Goal: Task Accomplishment & Management: Use online tool/utility

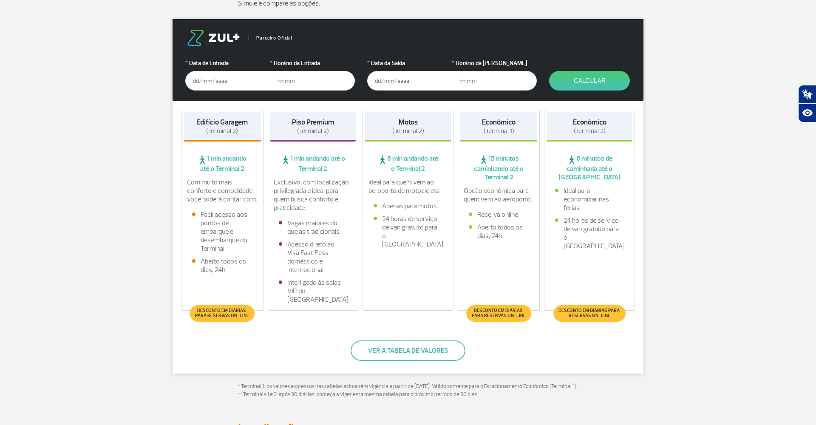
scroll to position [138, 0]
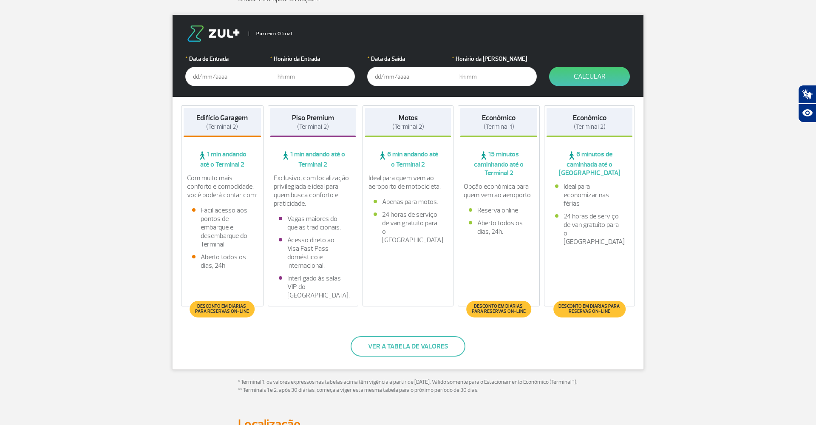
click at [230, 306] on span "Desconto em diárias para reservas on-line" at bounding box center [222, 309] width 57 height 10
click at [392, 344] on button "Ver a tabela de valores" at bounding box center [408, 346] width 115 height 20
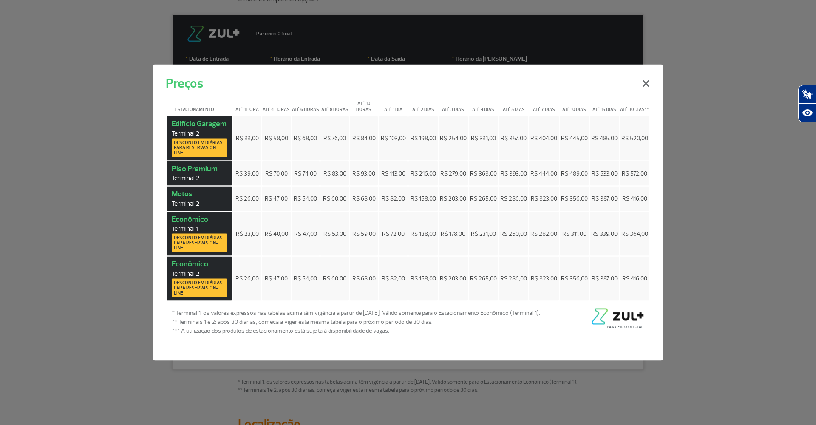
click at [646, 85] on button "×" at bounding box center [646, 82] width 22 height 31
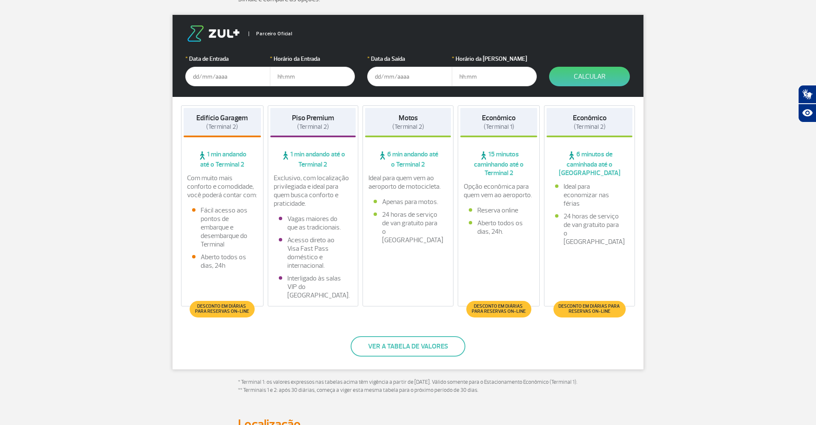
click at [194, 76] on input "text" at bounding box center [227, 77] width 85 height 20
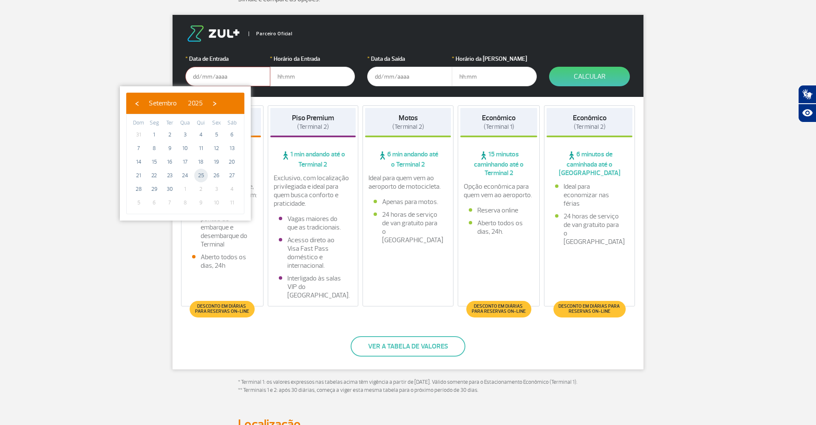
click at [200, 177] on span "25" at bounding box center [201, 176] width 14 height 14
type input "[DATE]"
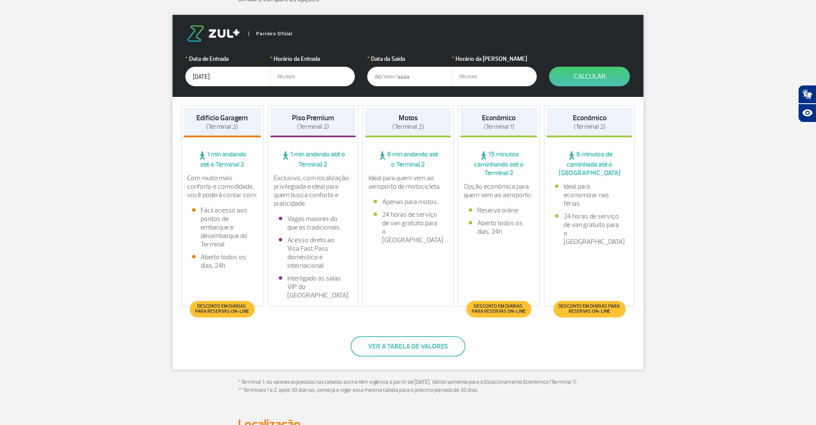
click at [280, 75] on input "text" at bounding box center [312, 77] width 85 height 20
type input "16:00"
click at [378, 80] on input "text" at bounding box center [409, 77] width 85 height 20
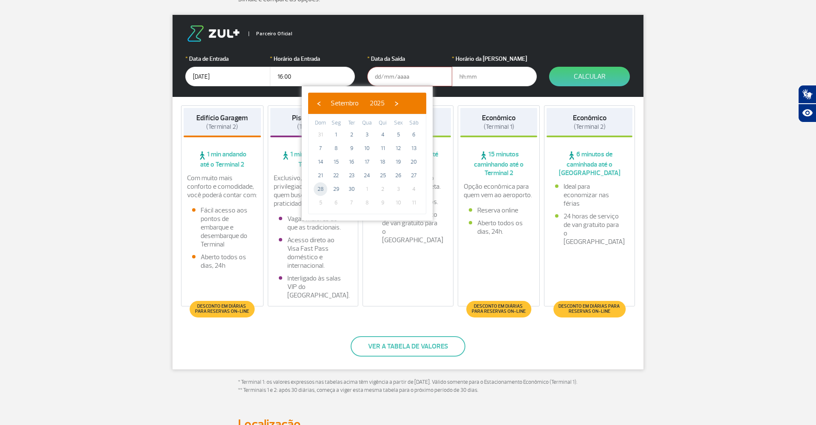
click at [321, 190] on span "28" at bounding box center [321, 189] width 14 height 14
type input "[DATE]"
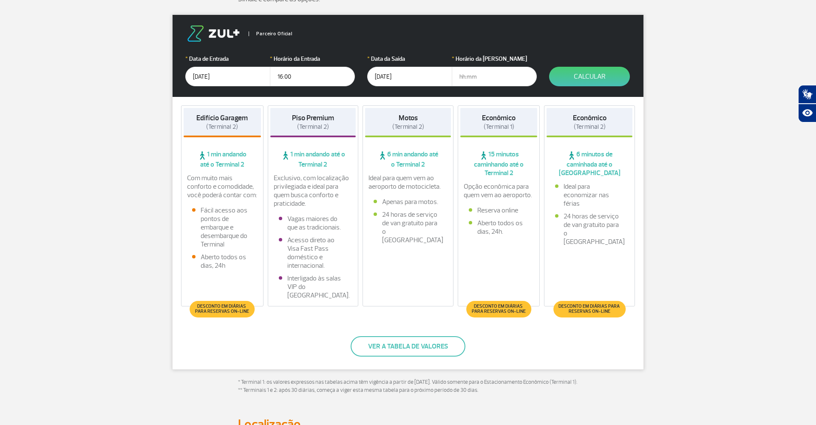
click at [472, 76] on input "text" at bounding box center [494, 77] width 85 height 20
type input "23:00"
click at [593, 82] on button "Calcular" at bounding box center [589, 77] width 81 height 20
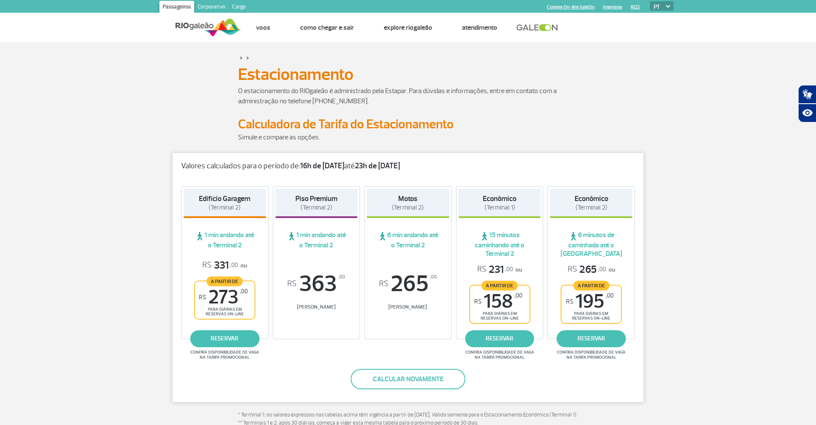
scroll to position [0, 0]
